Goal: Task Accomplishment & Management: Use online tool/utility

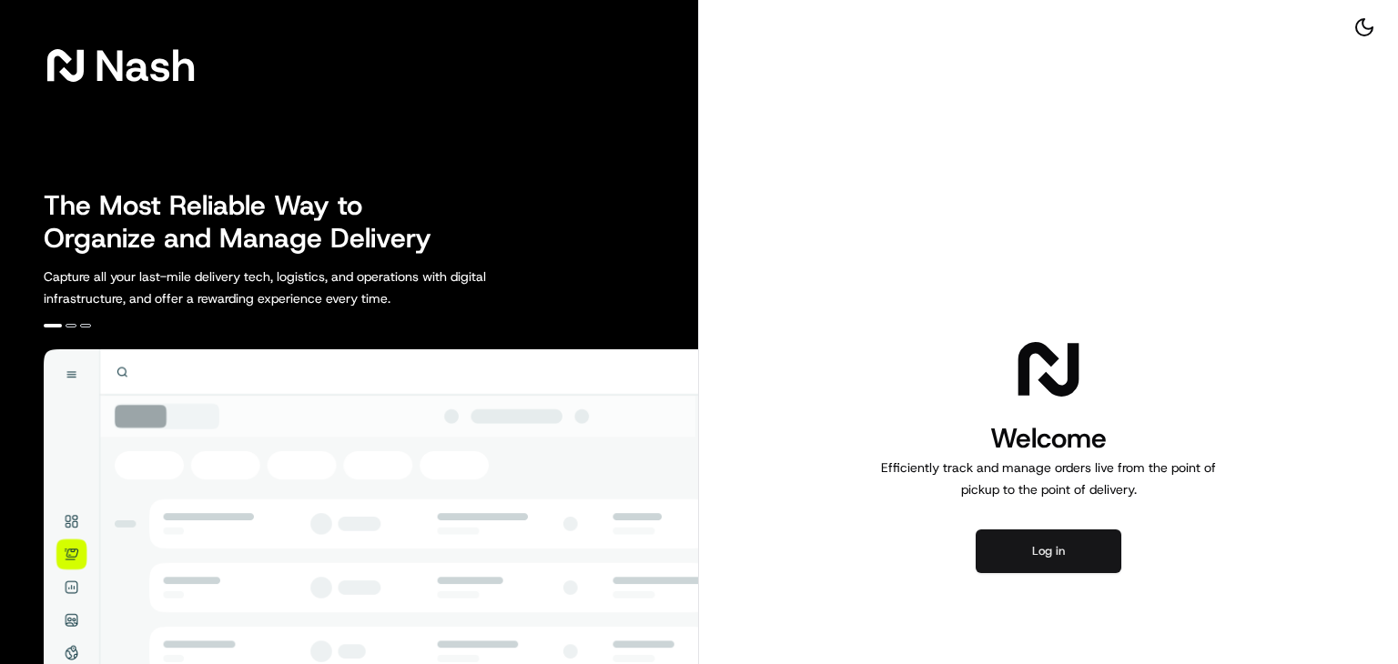
click at [1059, 559] on button "Log in" at bounding box center [1049, 552] width 146 height 44
